Goal: Task Accomplishment & Management: Manage account settings

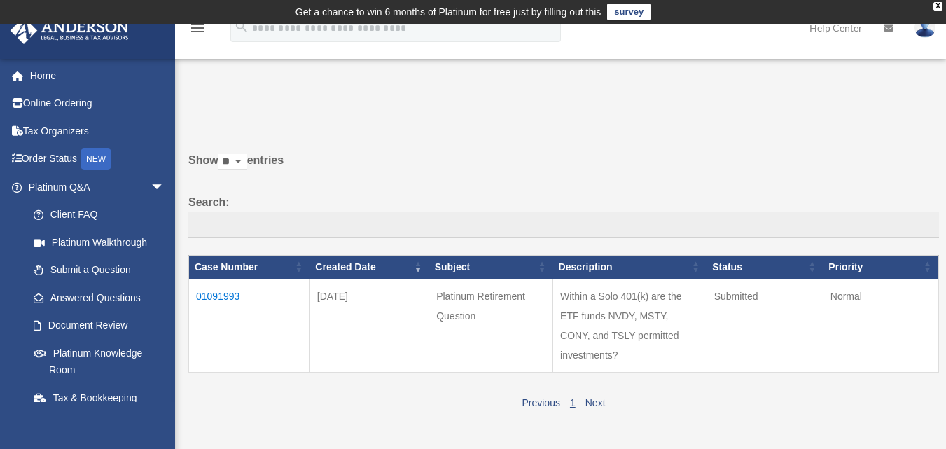
click at [237, 300] on td "01091993" at bounding box center [249, 326] width 121 height 94
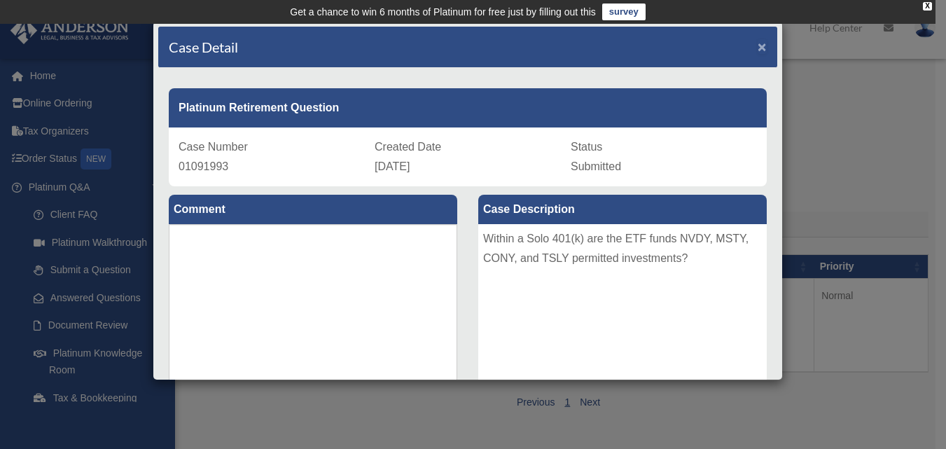
click at [757, 51] on span "×" at bounding box center [761, 46] width 9 height 16
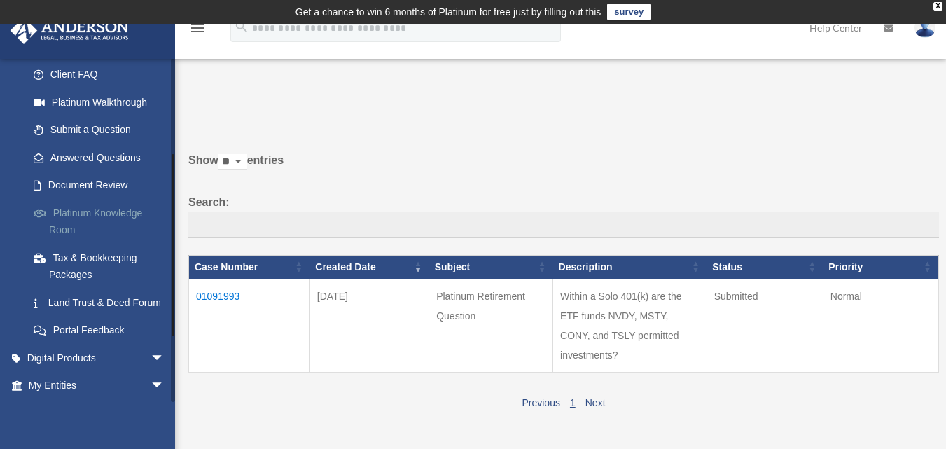
scroll to position [210, 0]
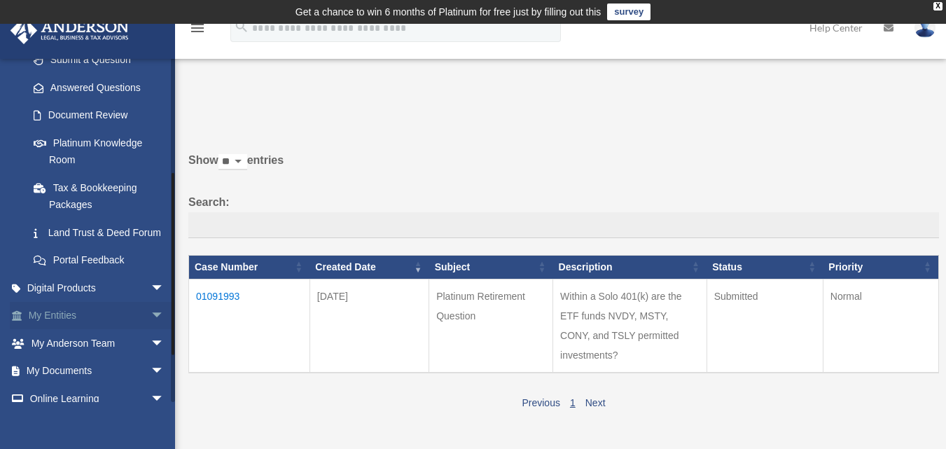
click at [150, 330] on span "arrow_drop_down" at bounding box center [164, 316] width 28 height 29
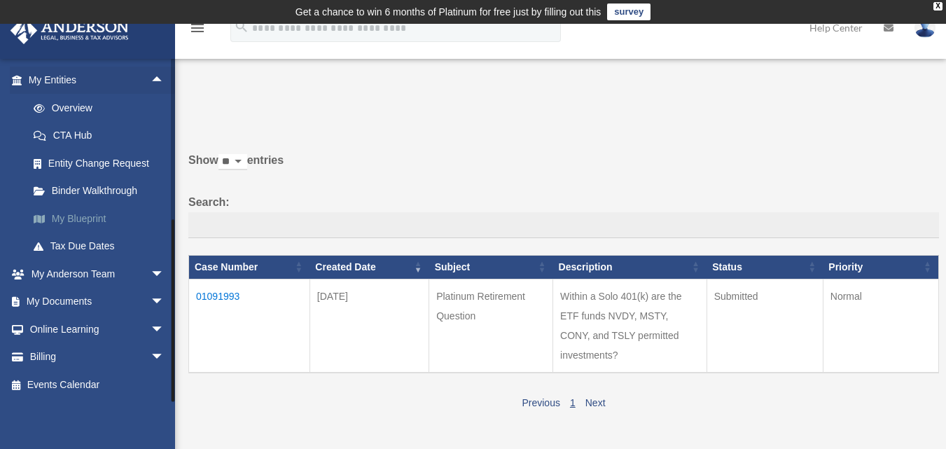
scroll to position [462, 0]
click at [120, 303] on link "My Documents arrow_drop_down" at bounding box center [98, 302] width 176 height 28
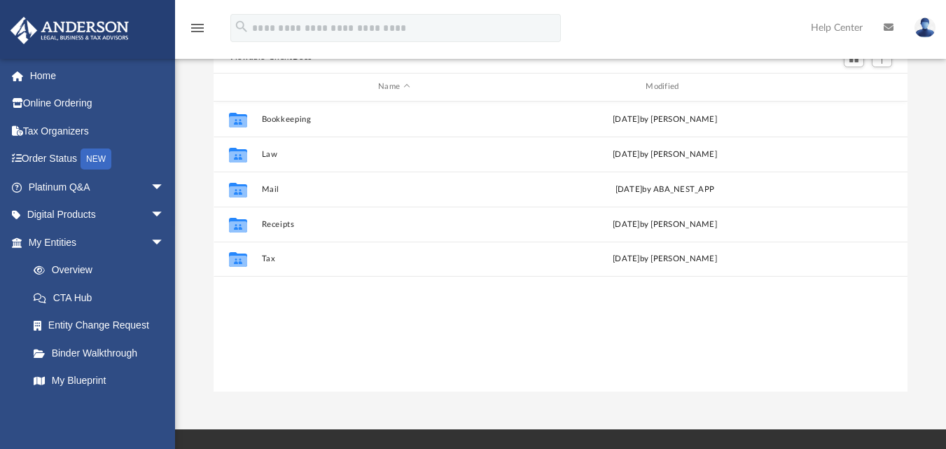
scroll to position [140, 0]
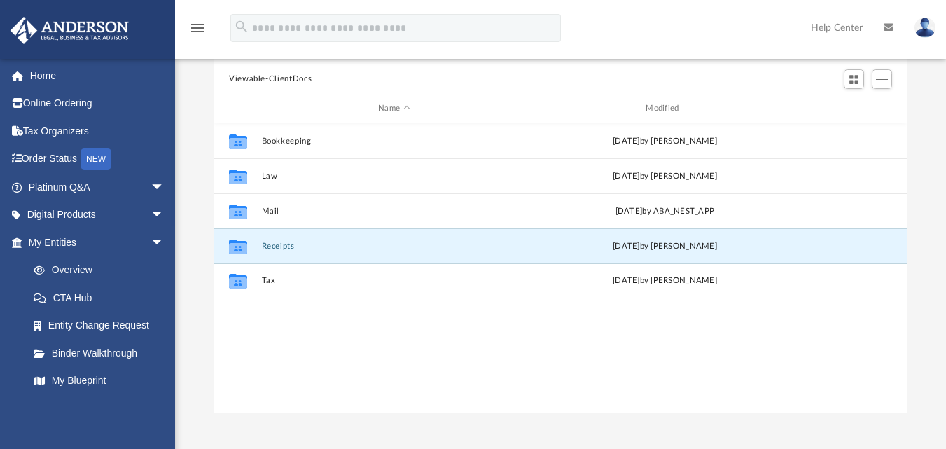
click at [286, 249] on button "Receipts" at bounding box center [394, 245] width 265 height 9
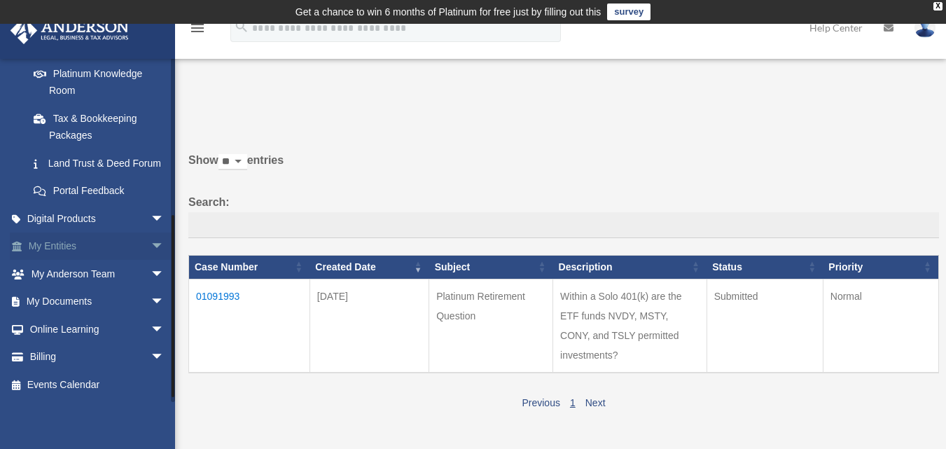
scroll to position [296, 0]
click at [150, 253] on span "arrow_drop_down" at bounding box center [164, 246] width 28 height 29
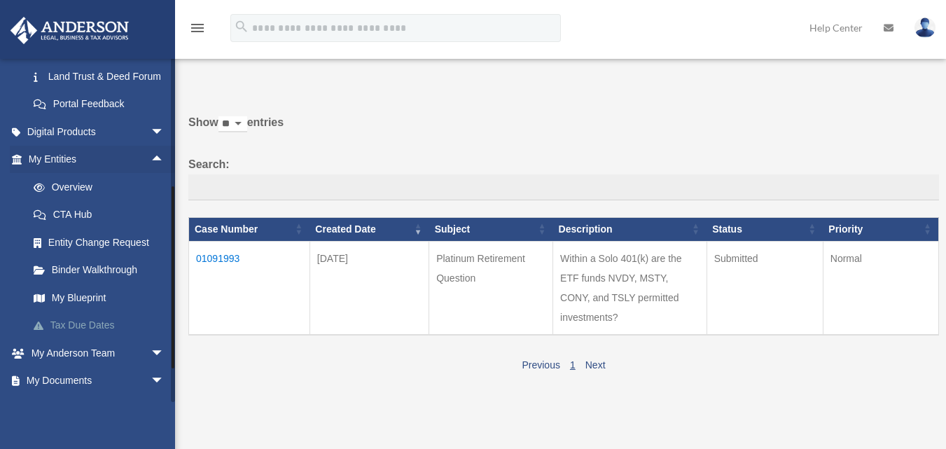
scroll to position [70, 0]
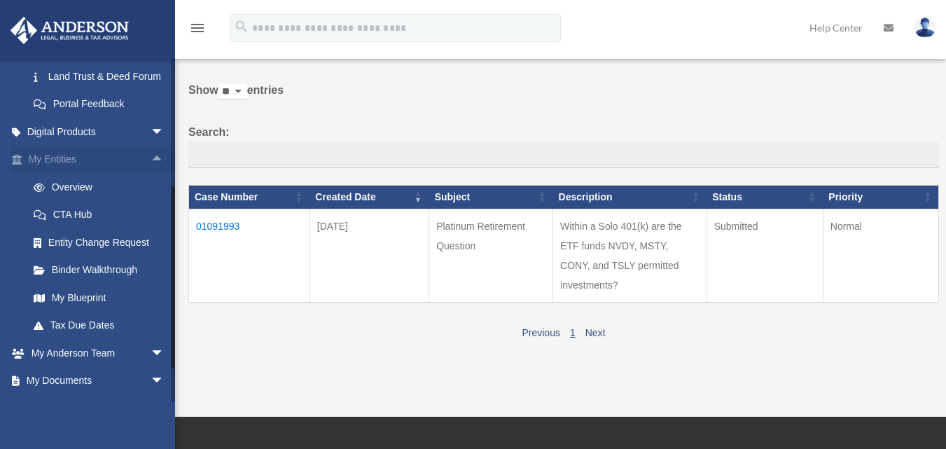
click at [70, 174] on link "My Entities arrow_drop_up" at bounding box center [98, 160] width 176 height 28
click at [82, 395] on link "My Documents arrow_drop_down" at bounding box center [98, 381] width 176 height 28
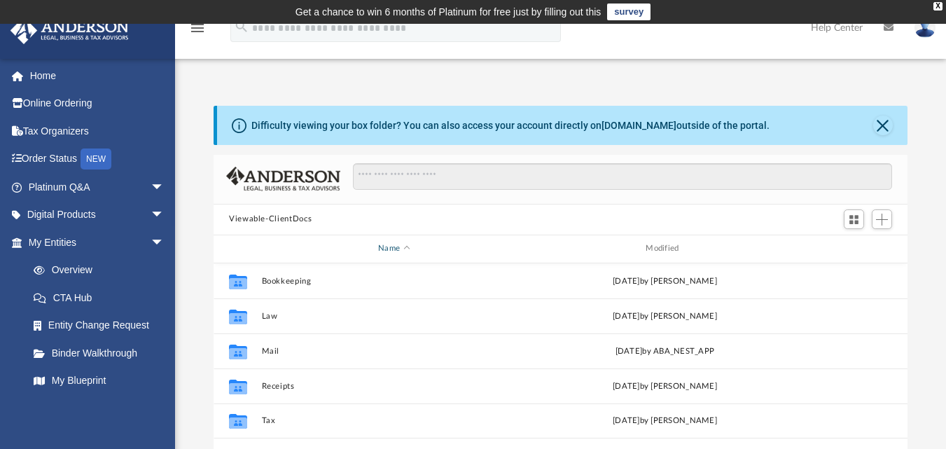
scroll to position [70, 0]
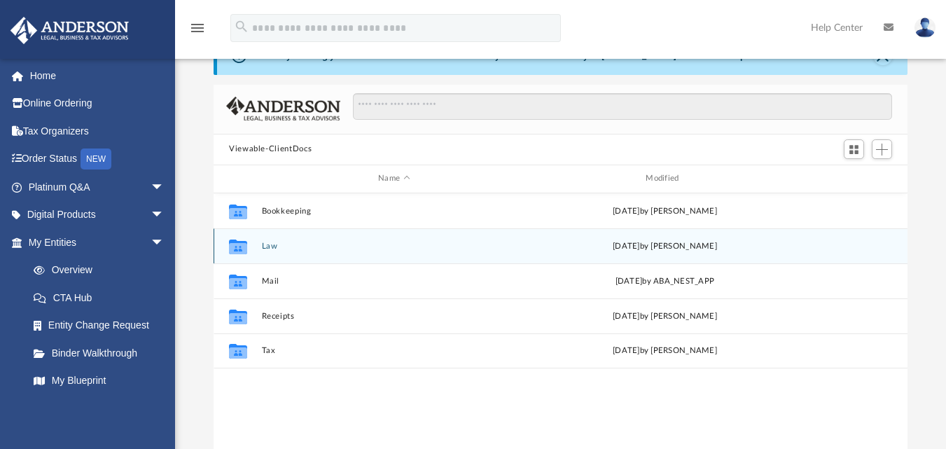
click at [259, 248] on div "Collaborated Folder Law [DATE] by [PERSON_NAME]" at bounding box center [560, 245] width 694 height 35
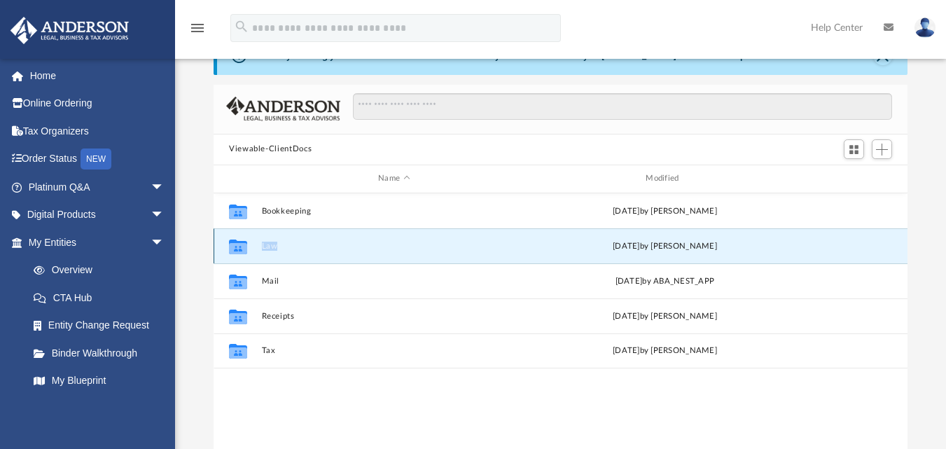
click at [259, 248] on div "Collaborated Folder Law [DATE] by [PERSON_NAME]" at bounding box center [560, 245] width 694 height 35
click at [274, 248] on button "Law" at bounding box center [394, 245] width 265 height 9
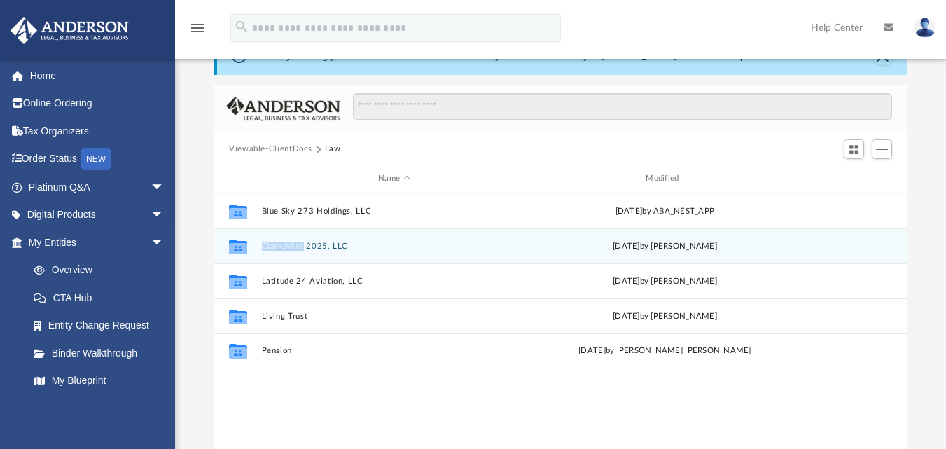
click at [242, 248] on icon "grid" at bounding box center [238, 247] width 18 height 11
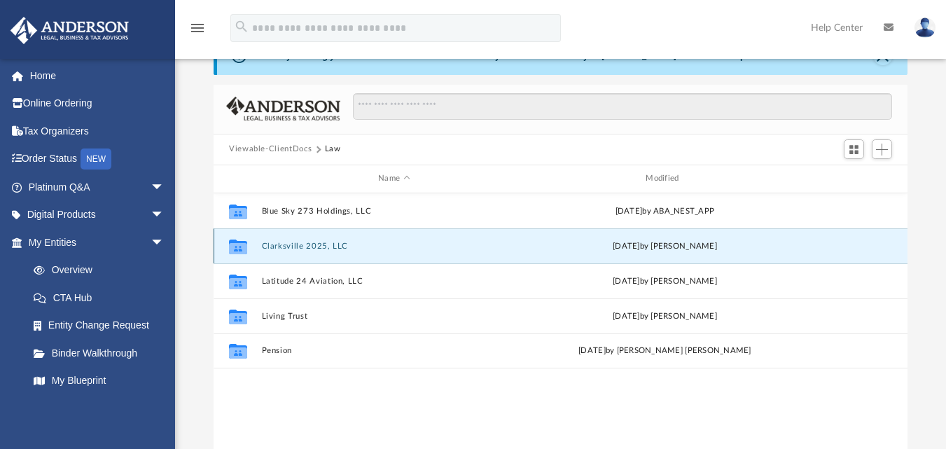
click at [242, 248] on icon "grid" at bounding box center [238, 247] width 18 height 11
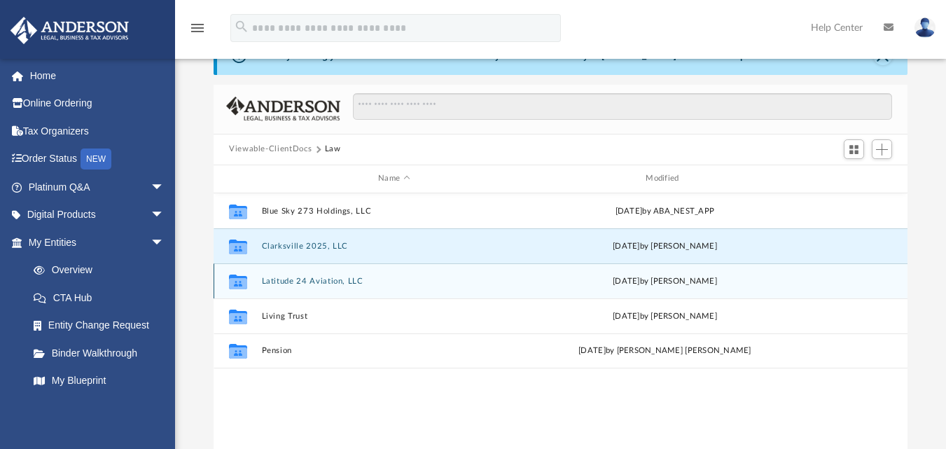
click at [237, 280] on icon "grid" at bounding box center [238, 282] width 18 height 11
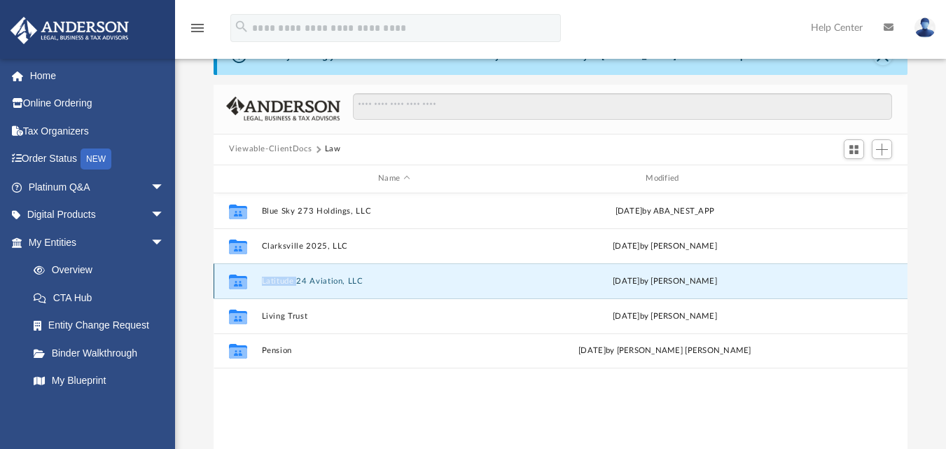
click at [237, 280] on icon "grid" at bounding box center [238, 282] width 18 height 11
click at [656, 285] on div "Mon Jul 14 2025 by Audrey Hart" at bounding box center [664, 280] width 265 height 13
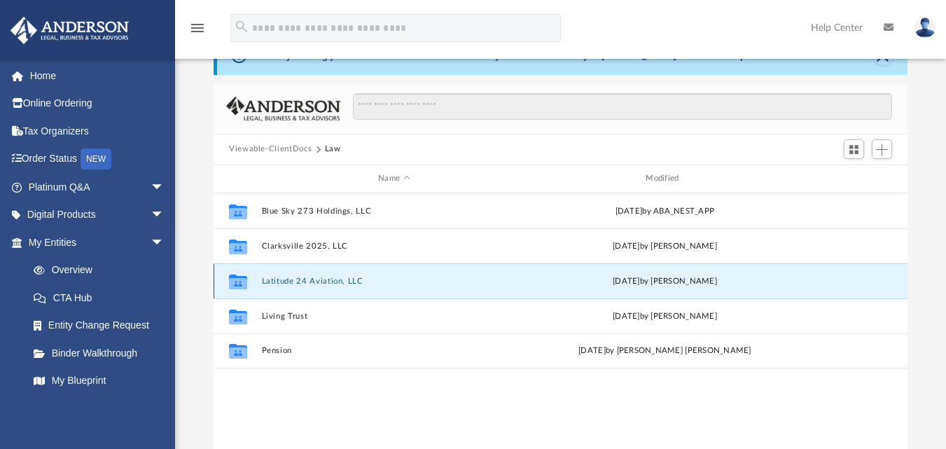
click at [243, 279] on icon "grid" at bounding box center [238, 282] width 18 height 11
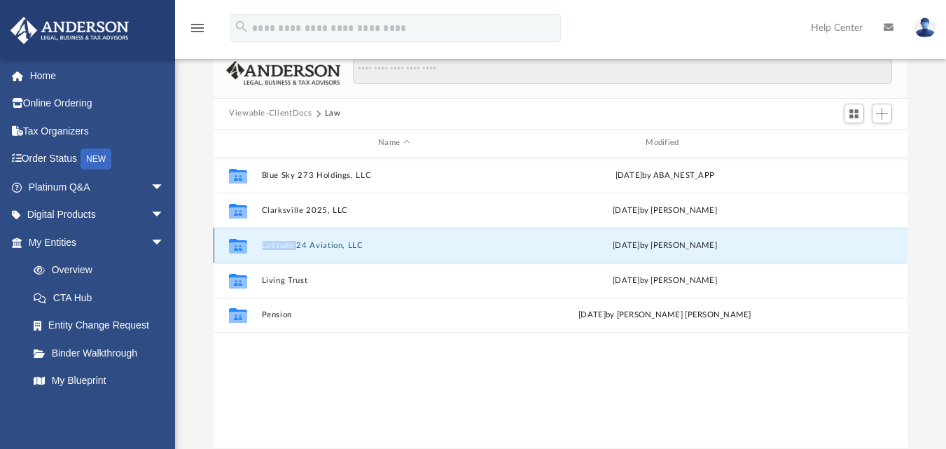
scroll to position [140, 0]
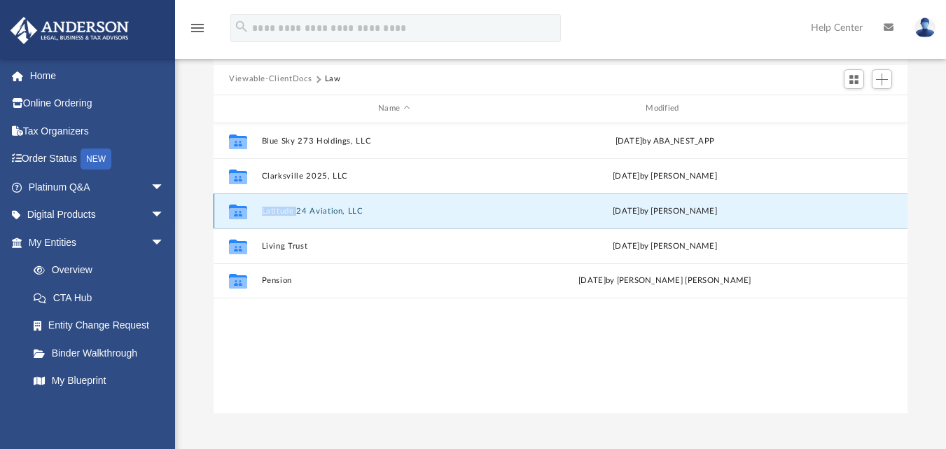
click at [223, 211] on div "Collaborated Folder" at bounding box center [237, 210] width 35 height 22
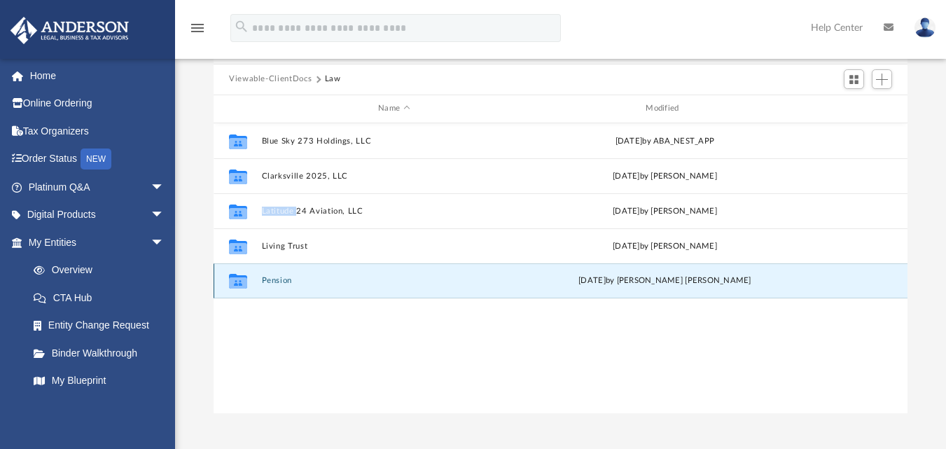
click at [420, 281] on button "Pension" at bounding box center [394, 280] width 265 height 9
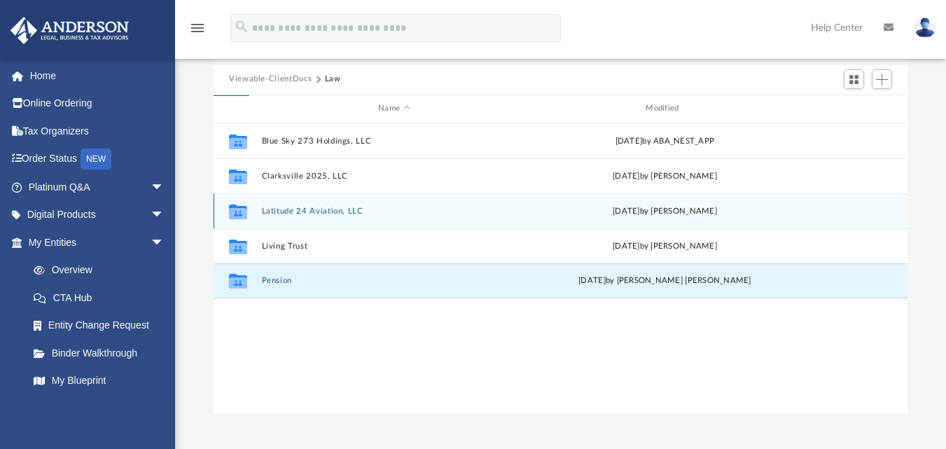
click at [408, 215] on div "Collaborated Folder Blue Sky 273 Holdings, LLC Fri May 9 2025 by ABA_NEST_APP C…" at bounding box center [560, 268] width 694 height 290
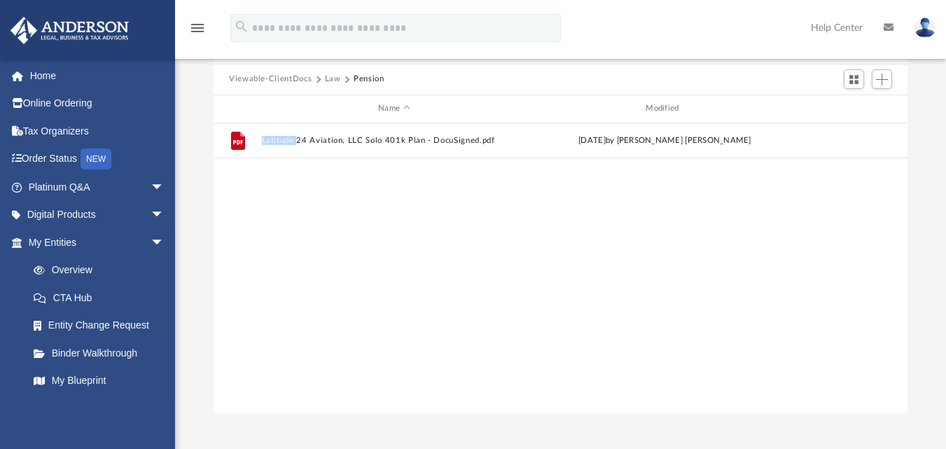
click at [408, 215] on div "File Latitude 24 Aviation, LLC Solo 401k Plan - DocuSigned.pdf Tue Jul 1 2025 b…" at bounding box center [560, 268] width 694 height 290
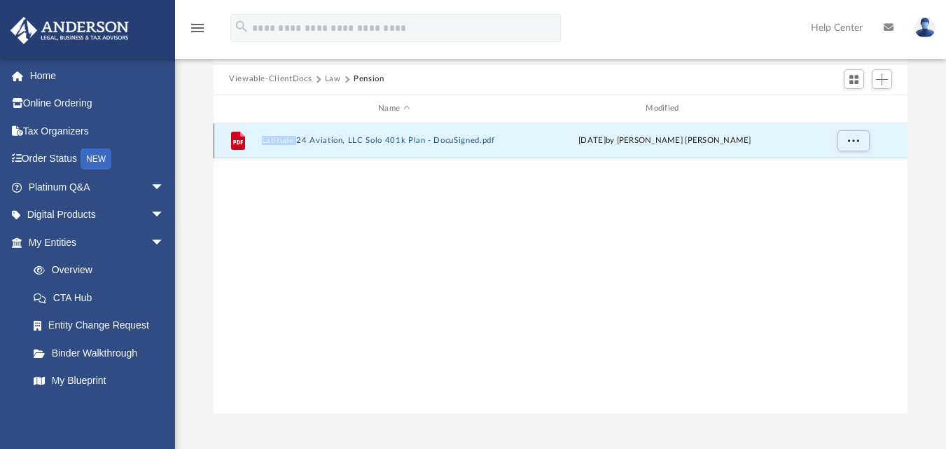
click at [286, 140] on button "Latitude 24 Aviation, LLC Solo 401k Plan - DocuSigned.pdf" at bounding box center [394, 140] width 265 height 9
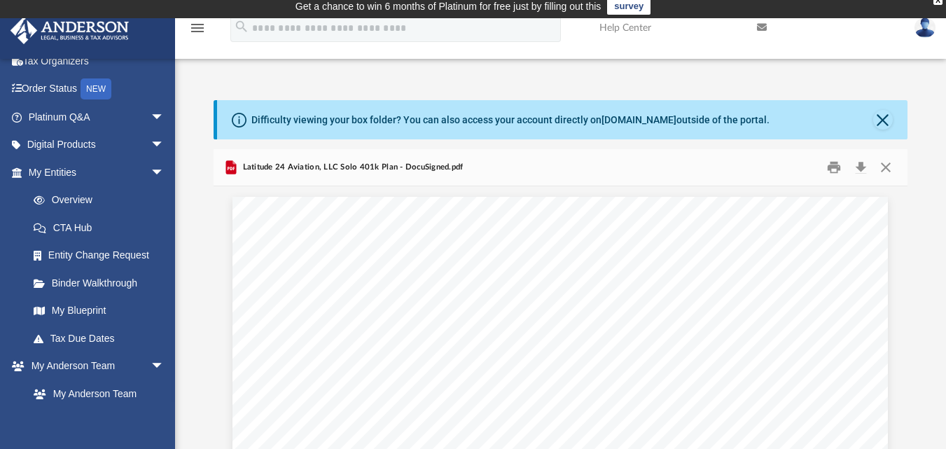
scroll to position [0, 0]
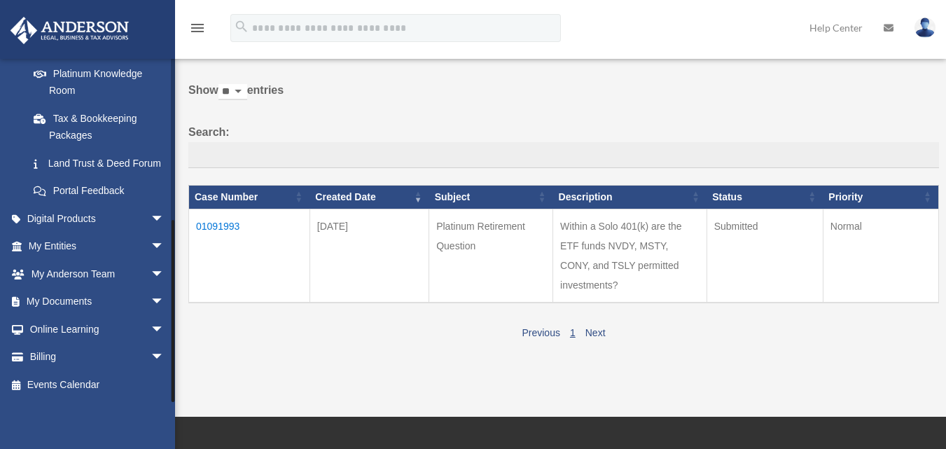
scroll to position [296, 0]
click at [150, 253] on span "arrow_drop_down" at bounding box center [164, 246] width 28 height 29
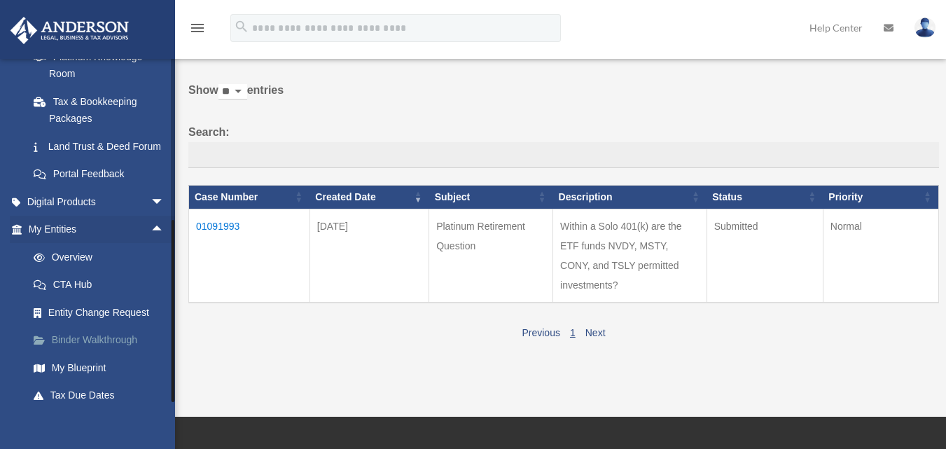
click at [104, 354] on link "Binder Walkthrough" at bounding box center [103, 340] width 166 height 28
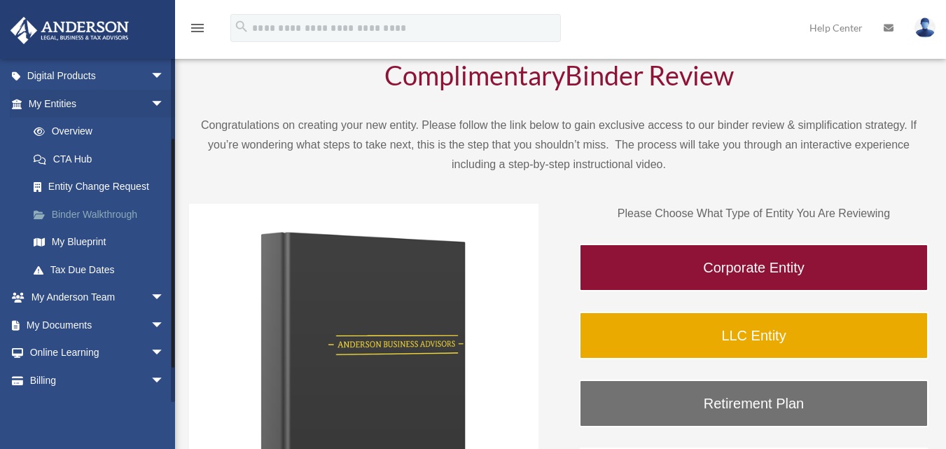
scroll to position [140, 0]
click at [118, 333] on link "My Documents arrow_drop_down" at bounding box center [98, 323] width 176 height 28
click at [153, 326] on span "arrow_drop_down" at bounding box center [164, 323] width 28 height 29
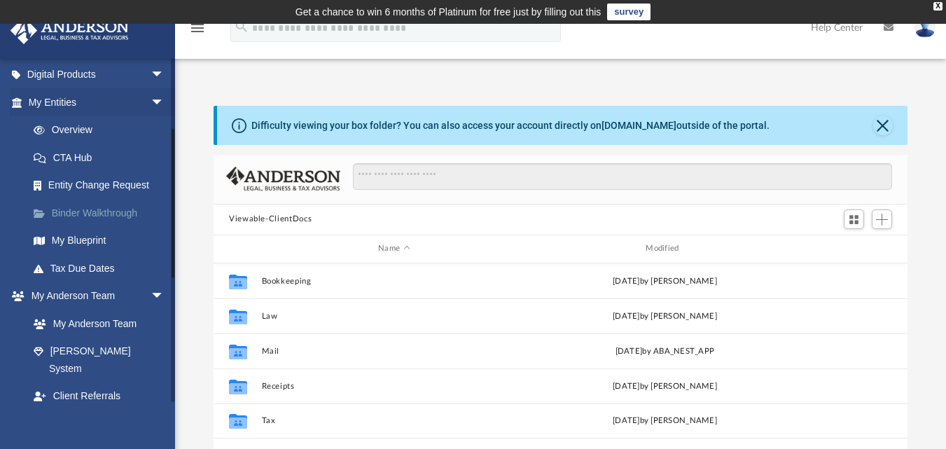
scroll to position [210, 0]
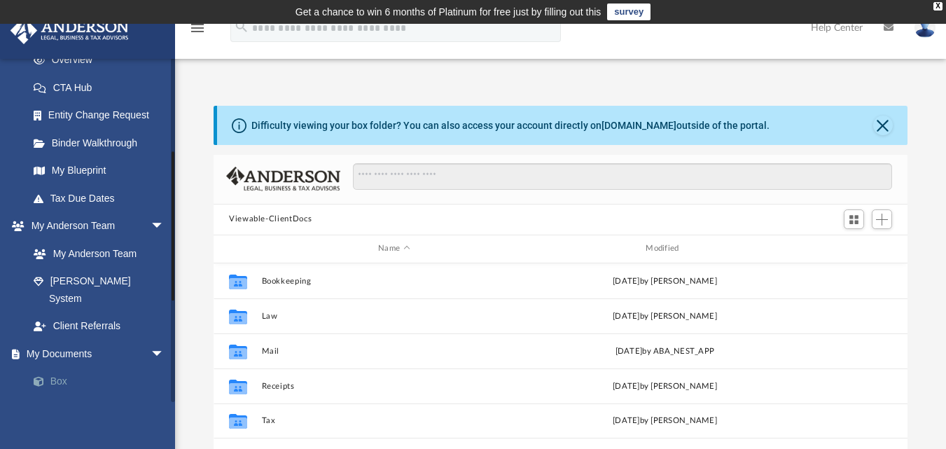
click at [74, 368] on link "Box" at bounding box center [103, 381] width 166 height 28
click at [54, 367] on link "Box" at bounding box center [103, 381] width 166 height 28
click at [50, 377] on span at bounding box center [45, 382] width 9 height 10
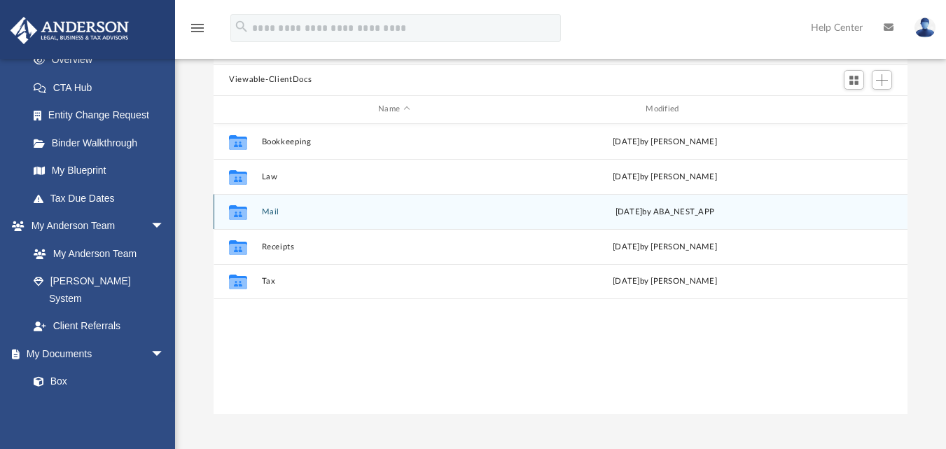
scroll to position [140, 0]
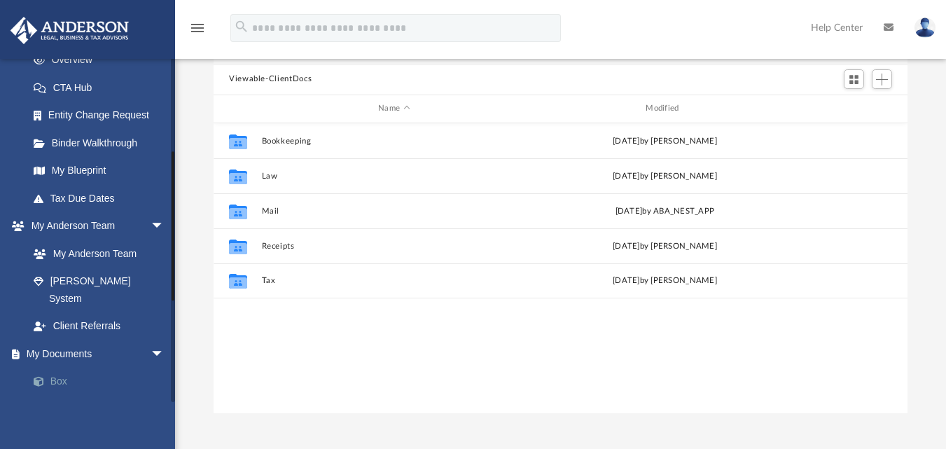
click at [64, 367] on link "Box" at bounding box center [103, 381] width 166 height 28
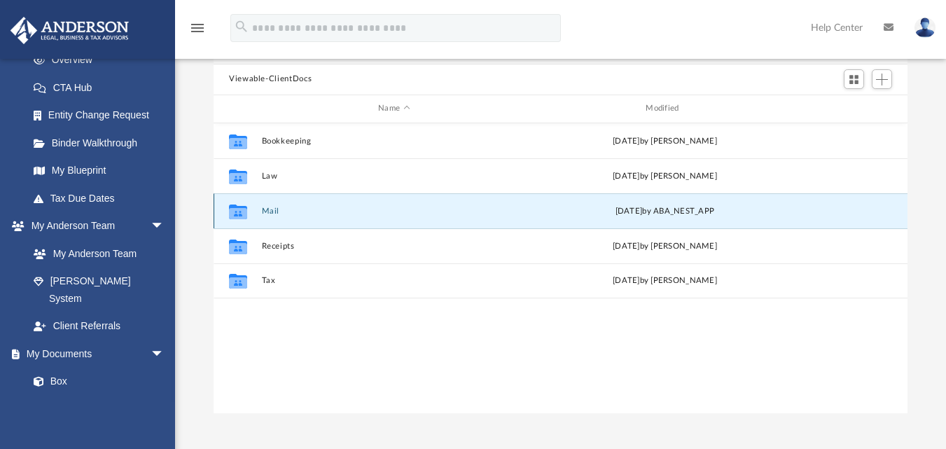
click at [265, 211] on button "Mail" at bounding box center [394, 210] width 265 height 9
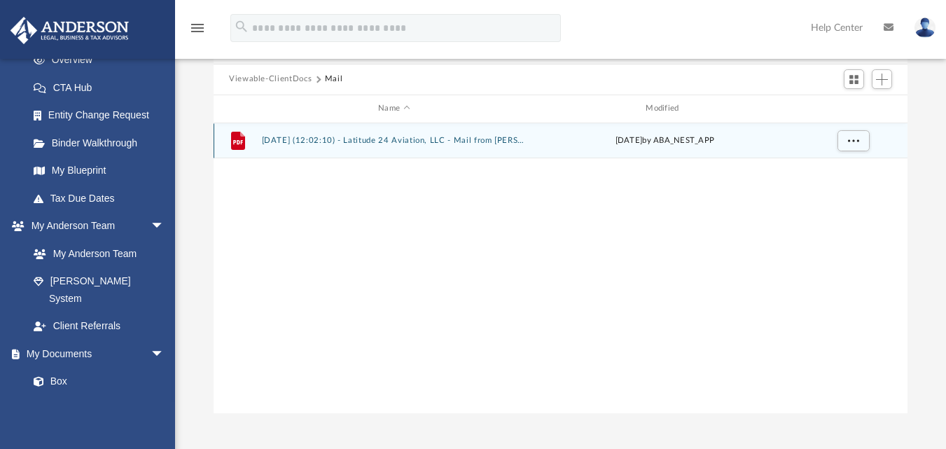
click at [425, 142] on button "2025.05.28 (12:02:10) - Latitude 24 Aviation, LLC - Mail from ANDERSON REGISTER…" at bounding box center [394, 140] width 265 height 9
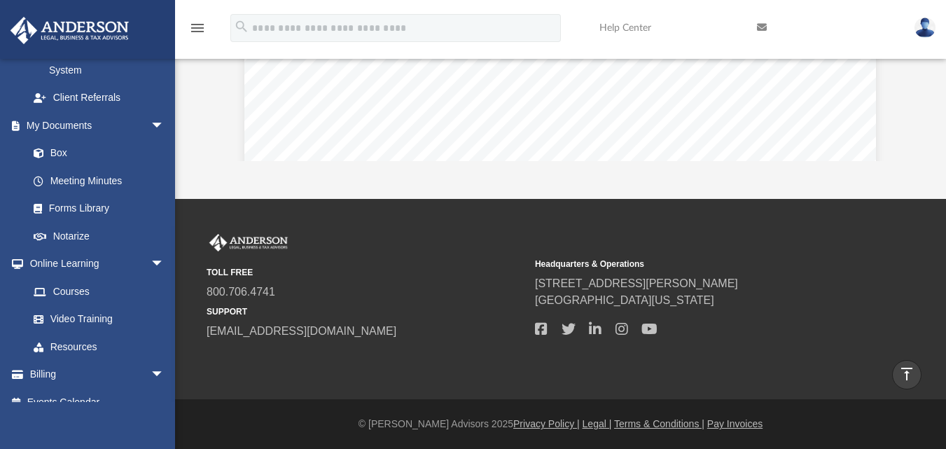
scroll to position [112, 0]
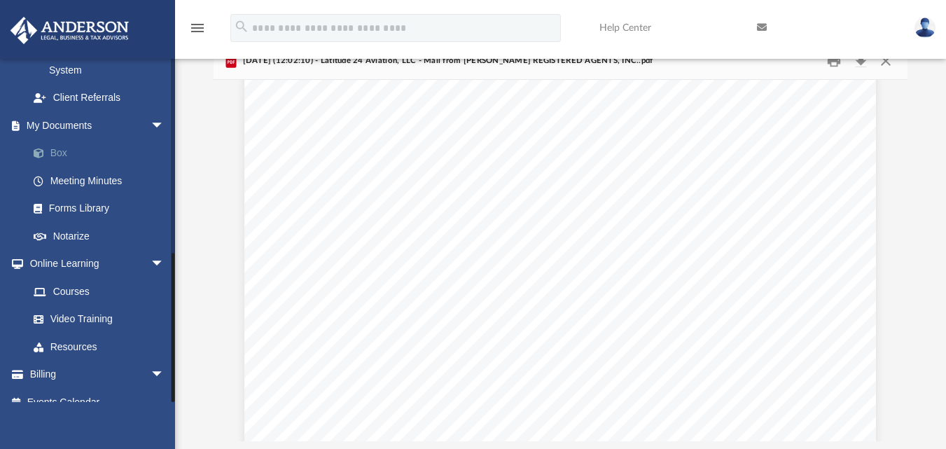
click at [58, 139] on link "Box" at bounding box center [103, 153] width 166 height 28
click at [101, 199] on link "Forms Library" at bounding box center [103, 209] width 166 height 28
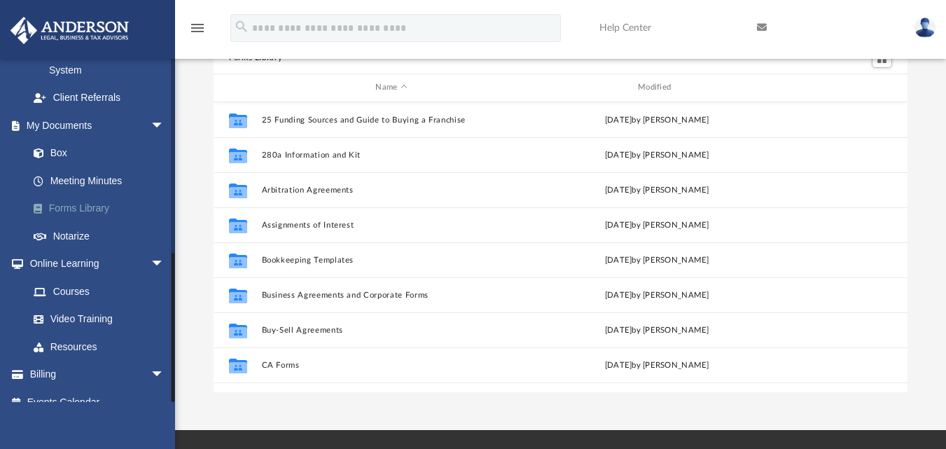
scroll to position [308, 683]
click at [62, 140] on link "Box" at bounding box center [103, 153] width 166 height 28
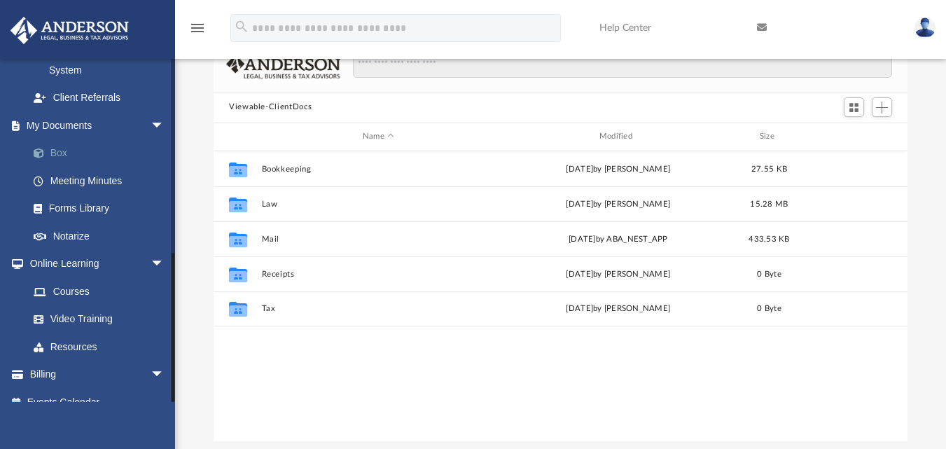
scroll to position [308, 683]
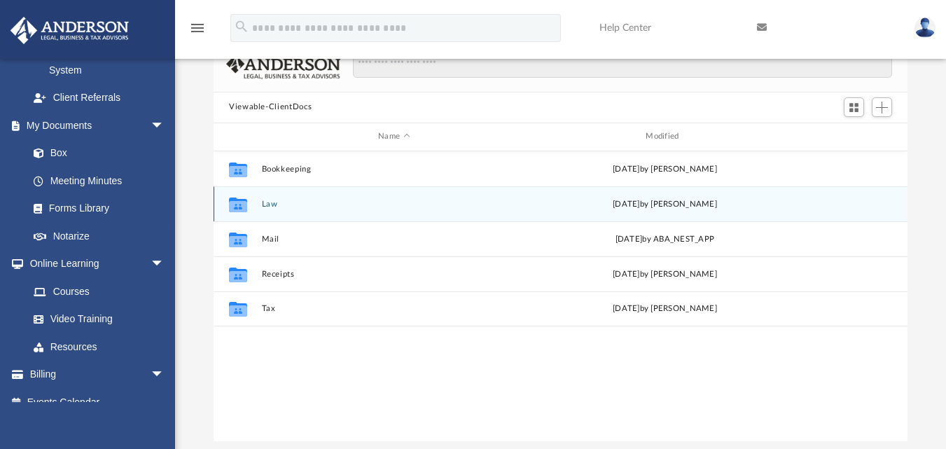
click at [267, 207] on button "Law" at bounding box center [394, 203] width 265 height 9
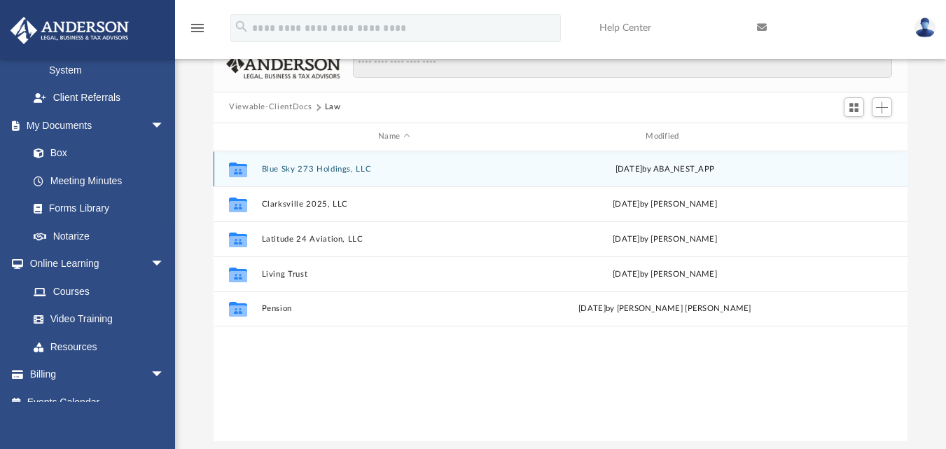
click at [343, 172] on button "Blue Sky 273 Holdings, LLC" at bounding box center [394, 168] width 265 height 9
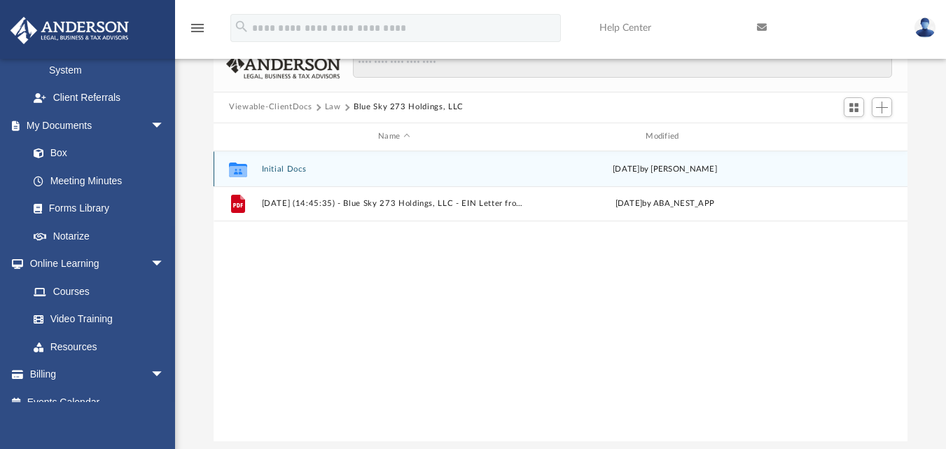
click at [343, 172] on button "Initial Docs" at bounding box center [394, 168] width 265 height 9
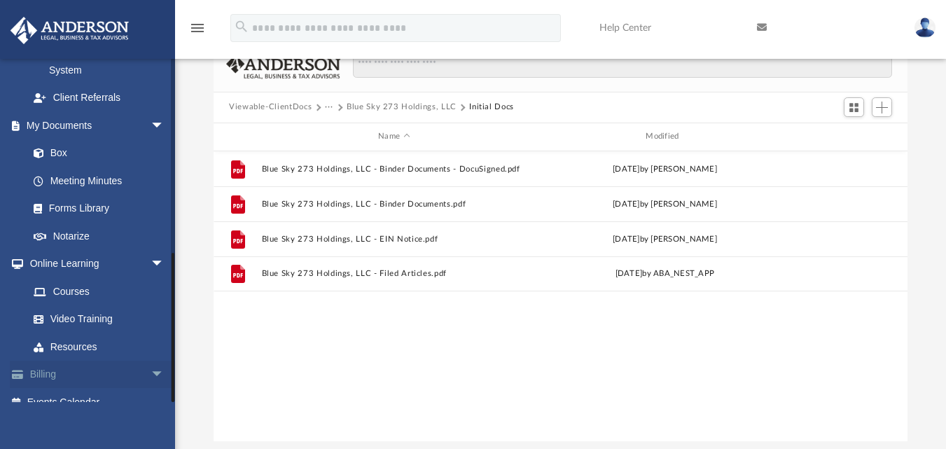
click at [71, 360] on link "Billing arrow_drop_down" at bounding box center [98, 374] width 176 height 28
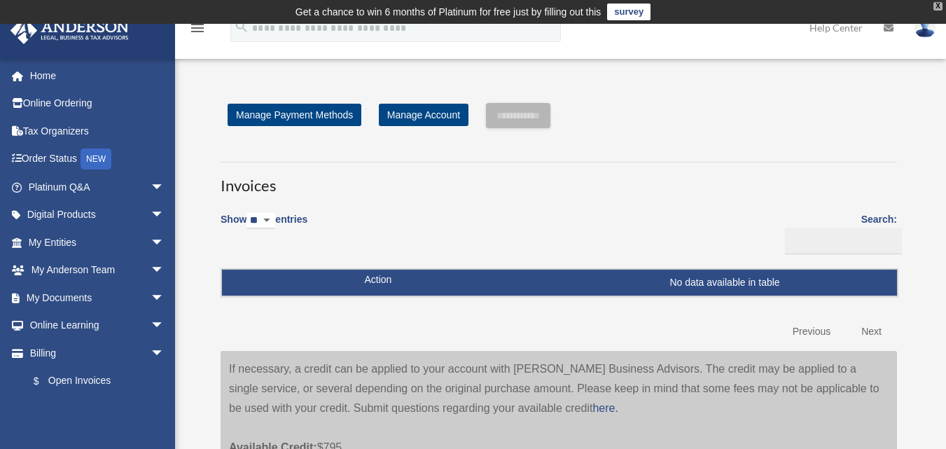
click at [939, 3] on div "X" at bounding box center [937, 6] width 9 height 8
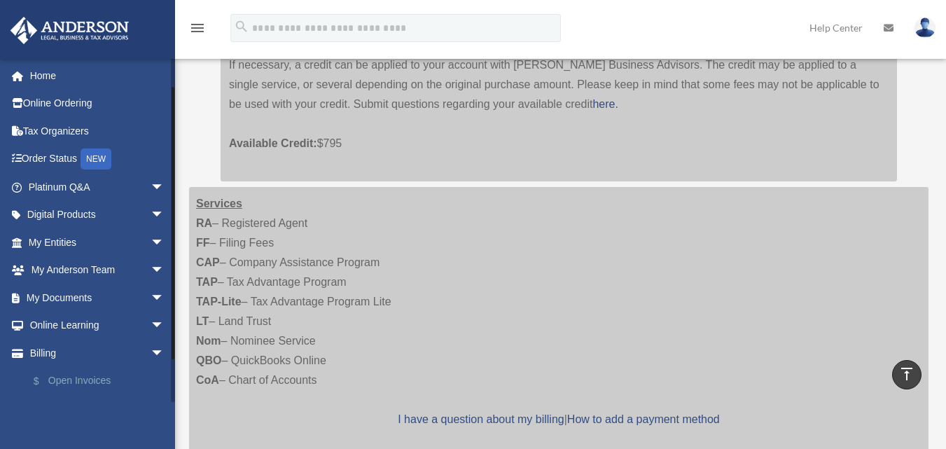
scroll to position [80, 0]
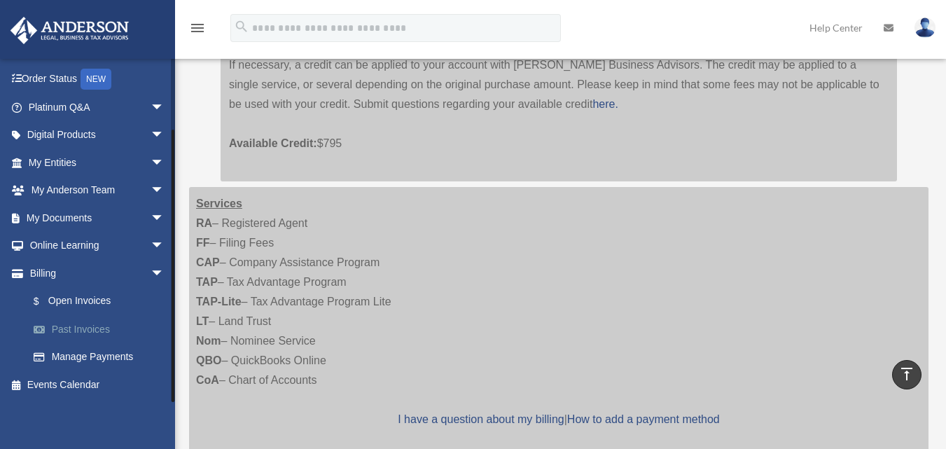
click at [104, 337] on link "Past Invoices" at bounding box center [103, 329] width 166 height 28
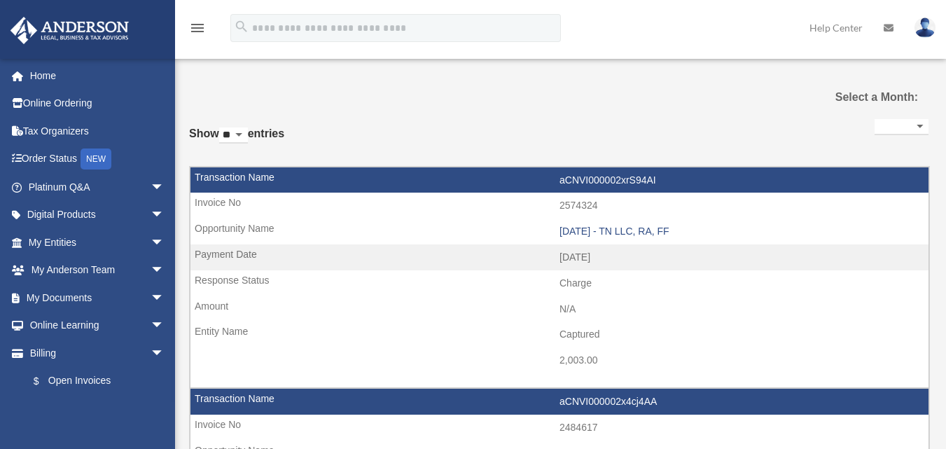
select select
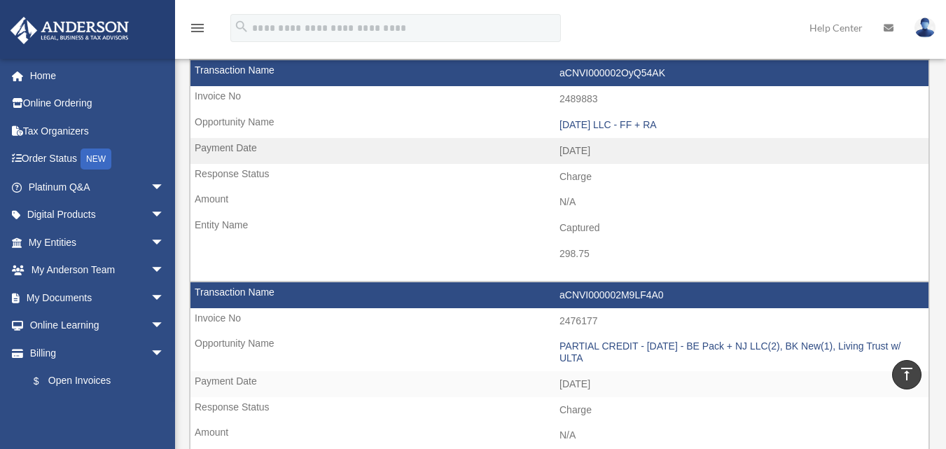
scroll to position [1680, 0]
